Goal: Transaction & Acquisition: Subscribe to service/newsletter

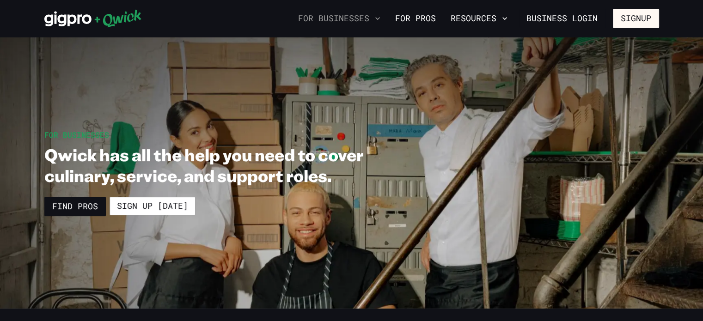
click at [381, 21] on icon "button" at bounding box center [377, 18] width 9 height 9
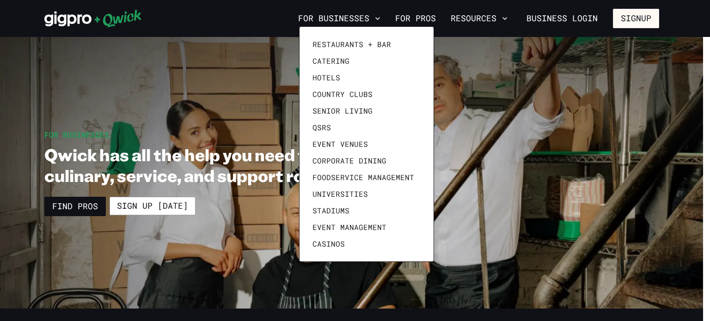
click at [264, 10] on div at bounding box center [355, 160] width 710 height 321
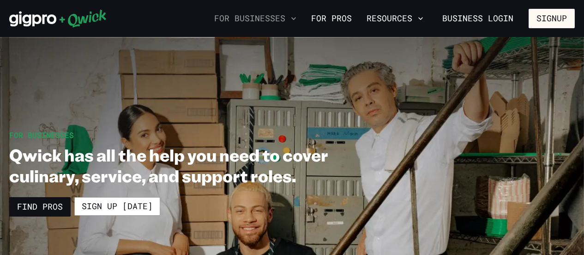
click at [300, 17] on button "For Businesses" at bounding box center [256, 19] width 90 height 16
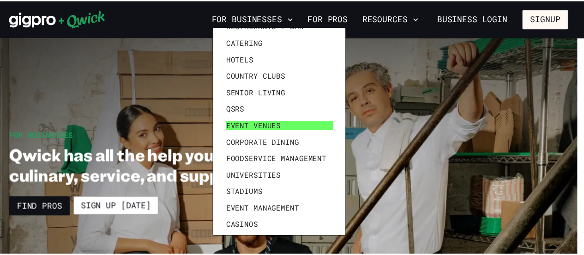
scroll to position [25, 0]
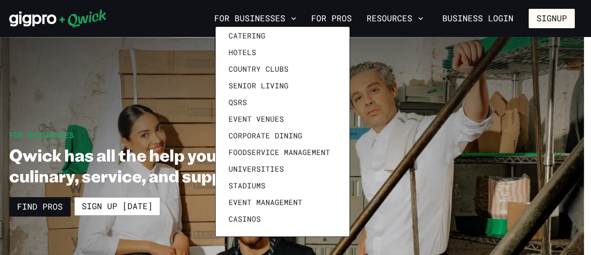
click at [166, 8] on div at bounding box center [295, 127] width 591 height 255
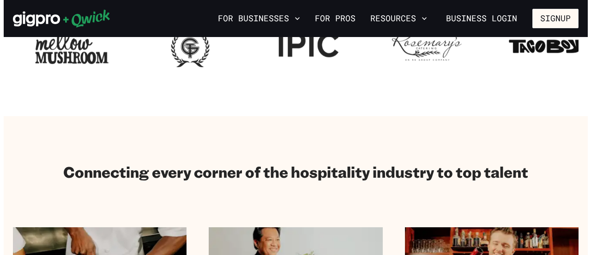
scroll to position [323, 0]
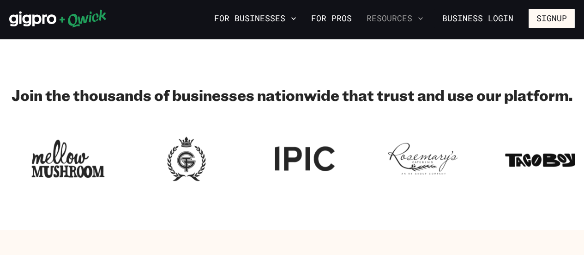
click at [427, 17] on button "Resources" at bounding box center [395, 19] width 64 height 16
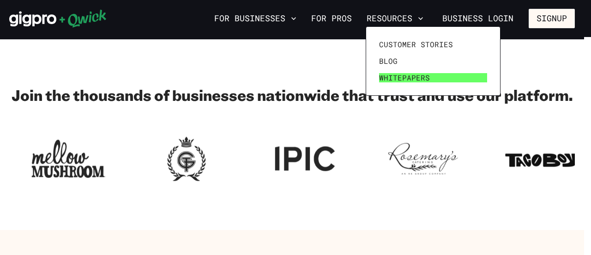
click at [406, 78] on span "Whitepapers" at bounding box center [404, 77] width 51 height 9
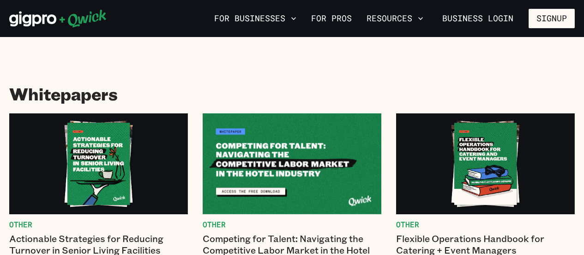
drag, startPoint x: 406, startPoint y: 78, endPoint x: 328, endPoint y: 61, distance: 79.6
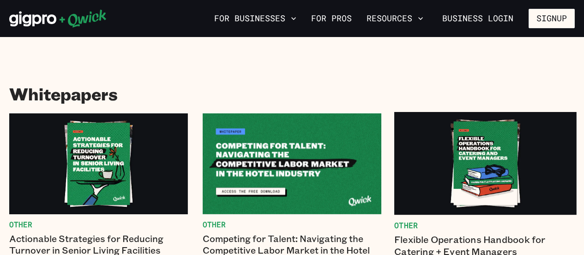
click at [475, 167] on img at bounding box center [486, 163] width 182 height 103
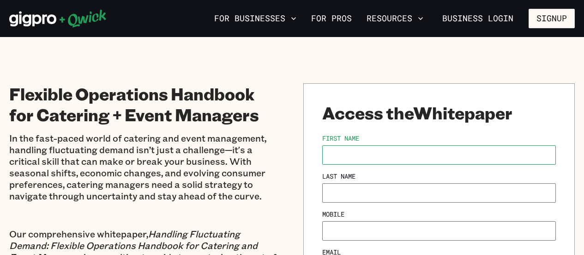
click at [388, 153] on input "First Name" at bounding box center [439, 154] width 234 height 19
click at [382, 157] on input "First Name" at bounding box center [439, 154] width 234 height 19
type input "*****"
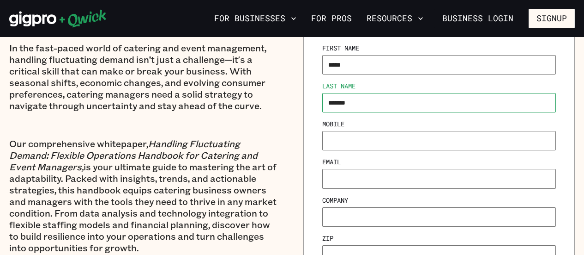
scroll to position [92, 0]
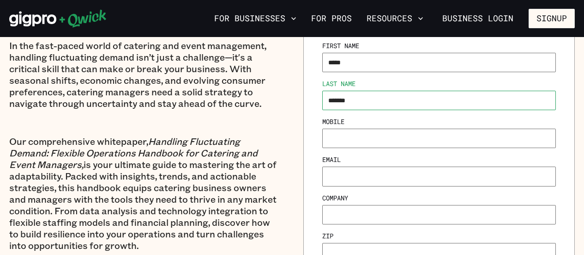
type input "*******"
click at [367, 126] on div "Mobile" at bounding box center [439, 132] width 234 height 30
click at [369, 134] on input "Mobile" at bounding box center [439, 137] width 234 height 19
type input "**********"
click at [377, 173] on input "Email" at bounding box center [439, 175] width 234 height 19
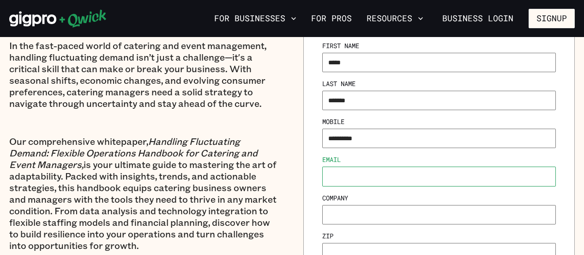
type input "**********"
click at [344, 221] on input "Company" at bounding box center [439, 214] width 234 height 19
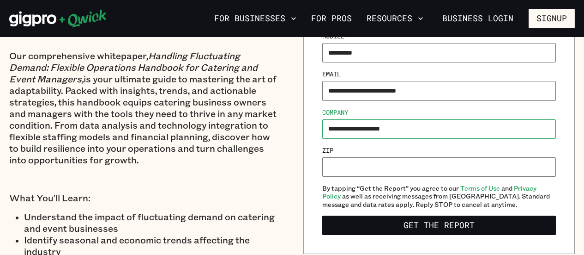
scroll to position [185, 0]
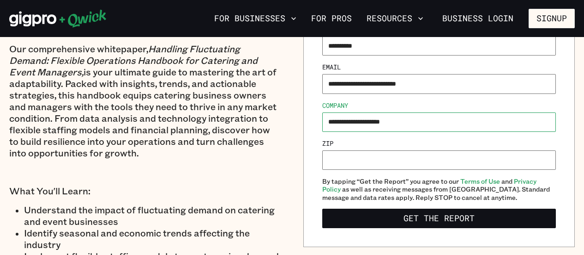
type input "**********"
click at [360, 158] on input "Zip" at bounding box center [439, 159] width 234 height 19
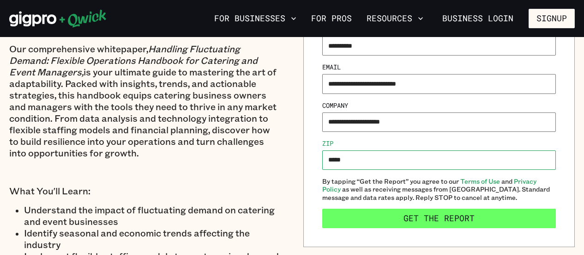
type input "*****"
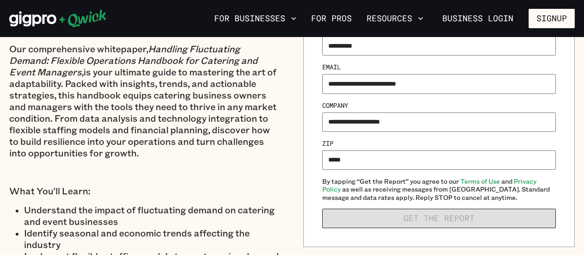
click at [426, 222] on form "**********" at bounding box center [439, 88] width 234 height 279
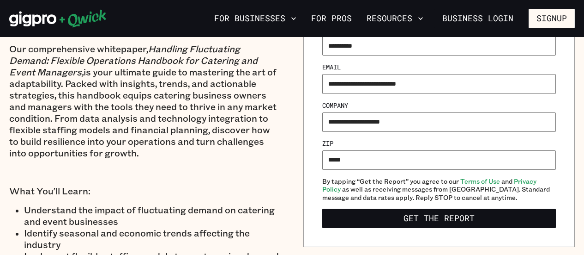
drag, startPoint x: 426, startPoint y: 222, endPoint x: 421, endPoint y: 221, distance: 5.7
click at [420, 221] on button "Get the Report" at bounding box center [439, 217] width 234 height 19
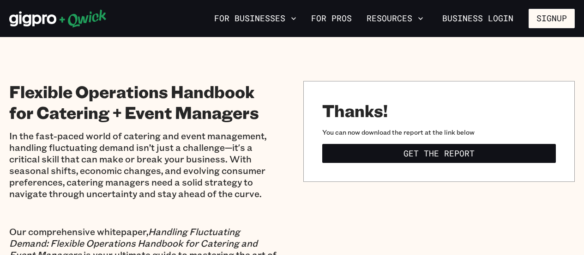
scroll to position [0, 0]
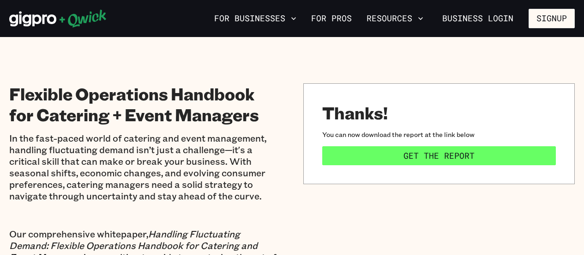
click at [415, 155] on link "Get the Report" at bounding box center [439, 155] width 234 height 19
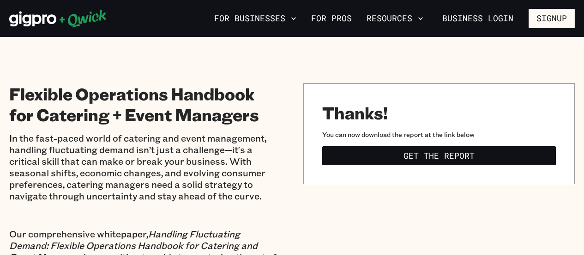
click at [91, 17] on icon at bounding box center [57, 18] width 97 height 18
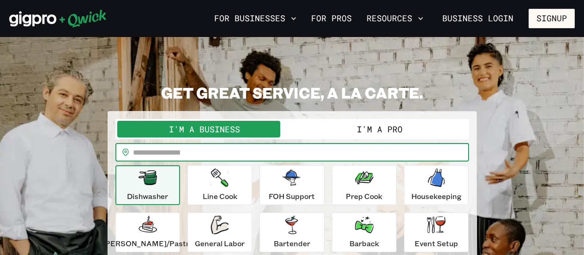
click at [261, 150] on input "text" at bounding box center [301, 152] width 336 height 18
type input "*****"
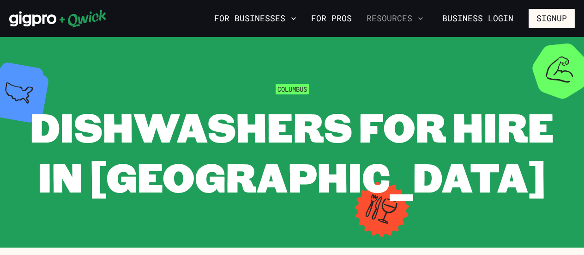
click at [419, 17] on icon "button" at bounding box center [420, 18] width 9 height 9
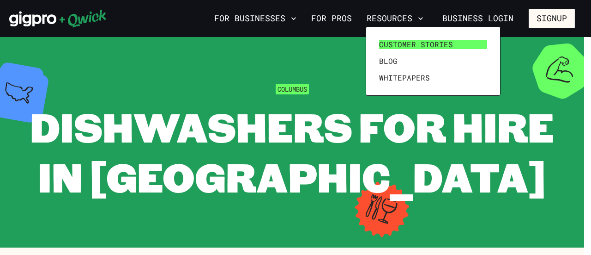
click at [387, 46] on span "Customer stories" at bounding box center [416, 44] width 74 height 9
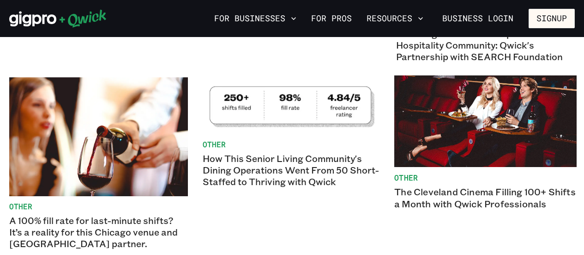
scroll to position [739, 0]
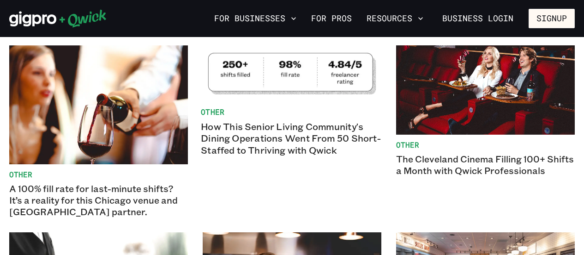
drag, startPoint x: 430, startPoint y: 163, endPoint x: 377, endPoint y: 183, distance: 57.0
click at [376, 184] on link "Other How This Senior Living Community's Dining Operations Went From 50 Short-S…" at bounding box center [292, 131] width 182 height 176
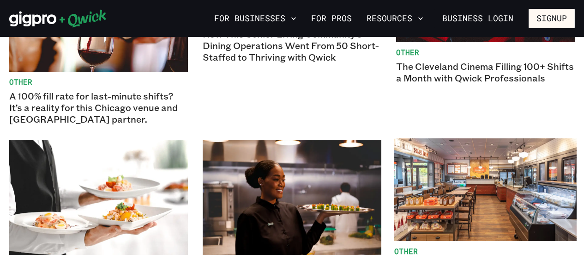
scroll to position [924, 0]
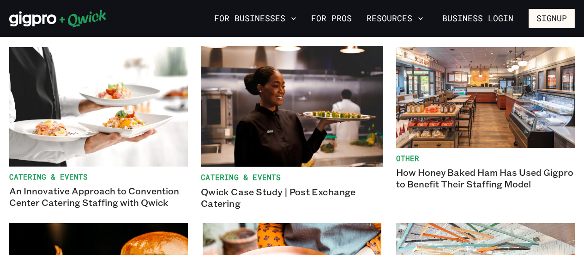
click at [328, 157] on img at bounding box center [292, 106] width 182 height 121
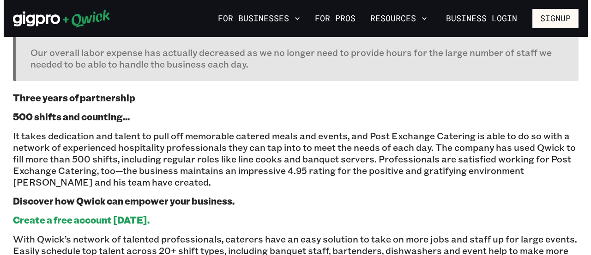
scroll to position [970, 0]
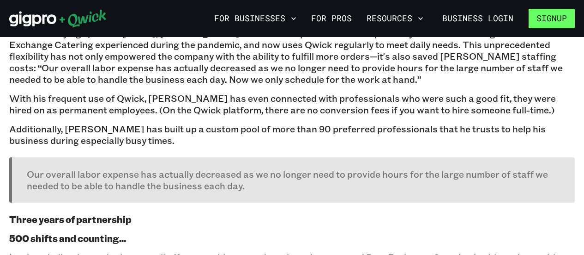
click at [545, 17] on button "Signup" at bounding box center [552, 18] width 46 height 19
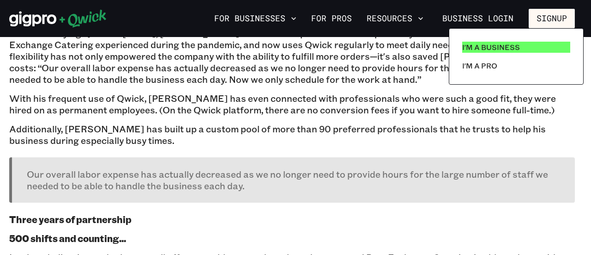
click at [474, 51] on p "I'm a Business" at bounding box center [491, 47] width 58 height 11
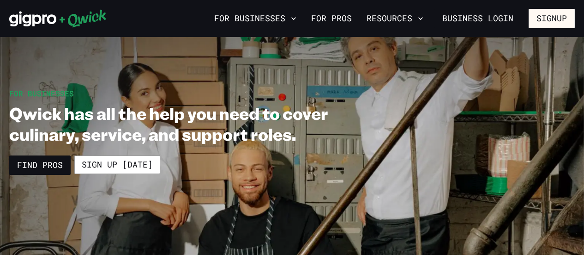
scroll to position [92, 0]
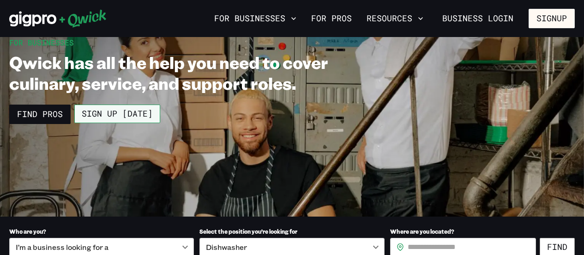
click at [109, 115] on link "Sign up [DATE]" at bounding box center [117, 113] width 86 height 18
